Goal: Navigation & Orientation: Find specific page/section

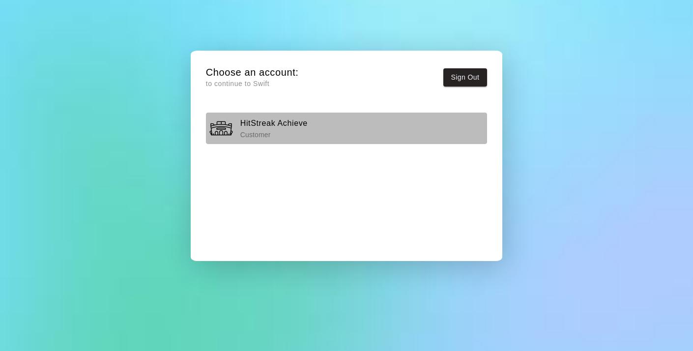
click at [226, 129] on img "button" at bounding box center [221, 128] width 25 height 25
